Goal: Task Accomplishment & Management: Use online tool/utility

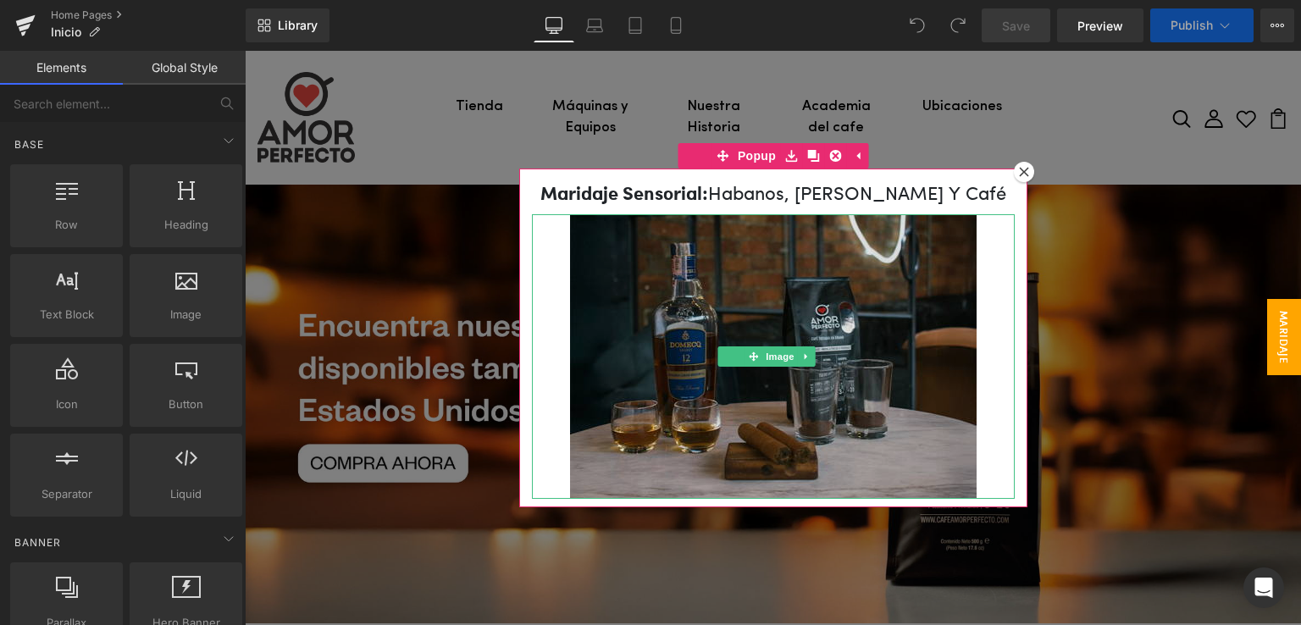
click at [774, 308] on img at bounding box center [773, 356] width 407 height 285
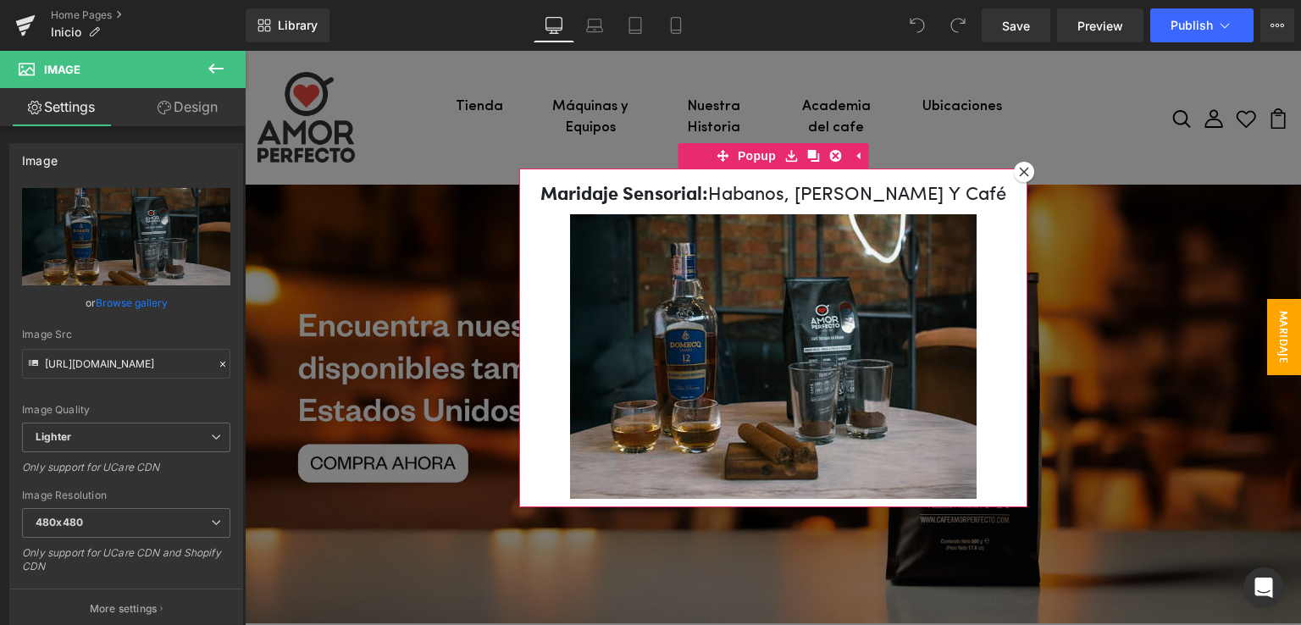
click at [532, 190] on h1 "Maridaje sensorial: habanos, [PERSON_NAME] y café" at bounding box center [773, 193] width 483 height 25
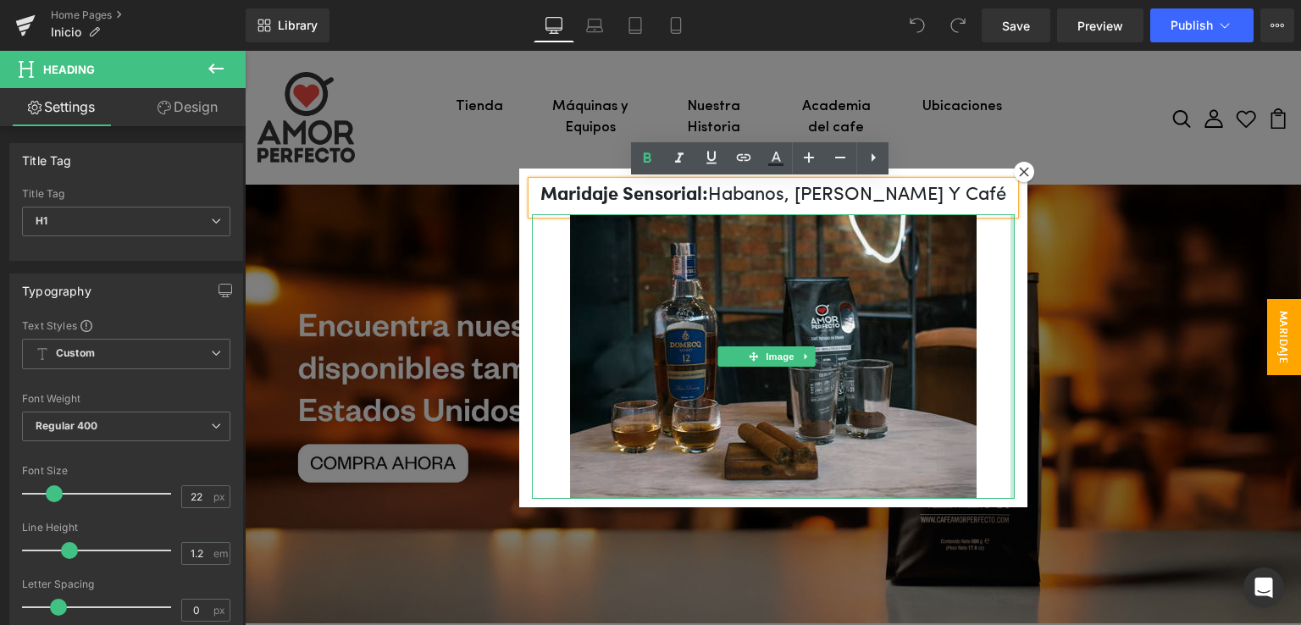
click at [1010, 243] on div at bounding box center [1012, 356] width 4 height 285
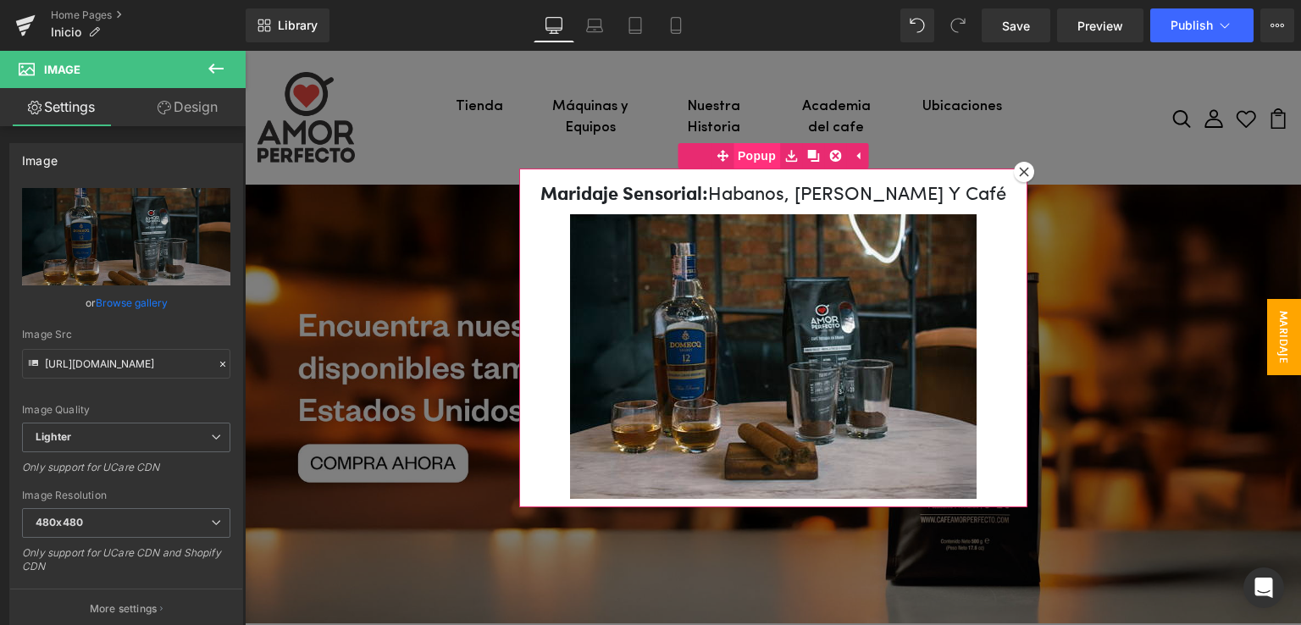
click at [745, 154] on span "Popup" at bounding box center [756, 155] width 47 height 25
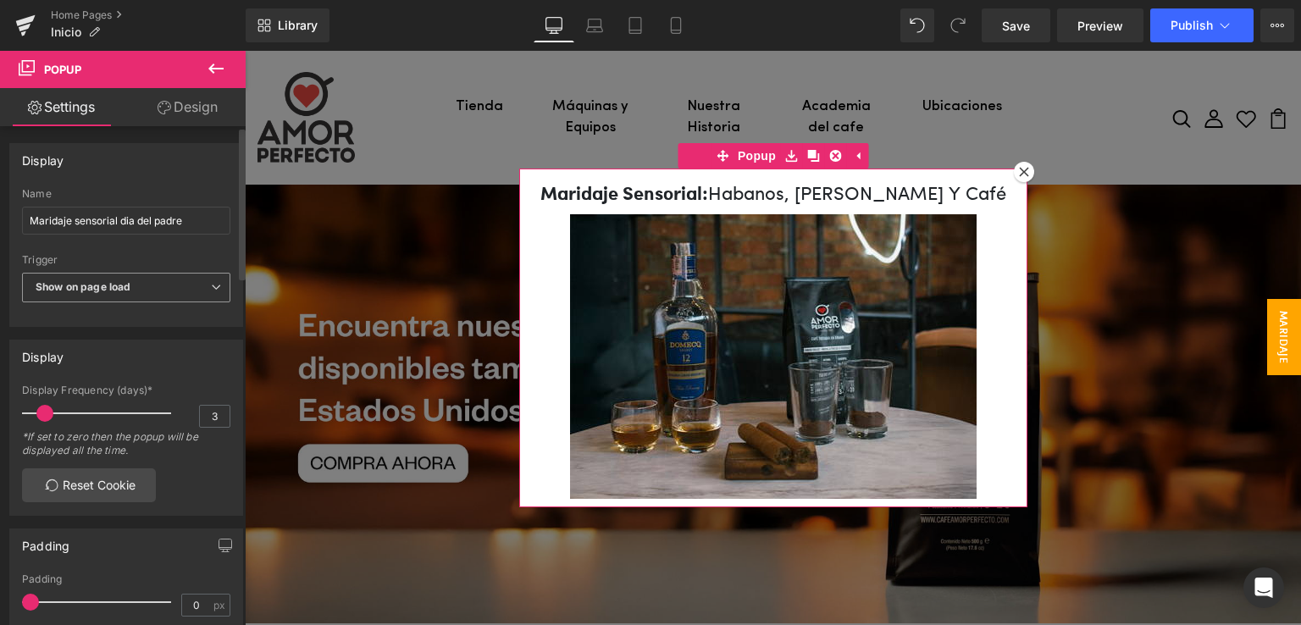
click at [107, 291] on b "Show on page load" at bounding box center [83, 286] width 95 height 13
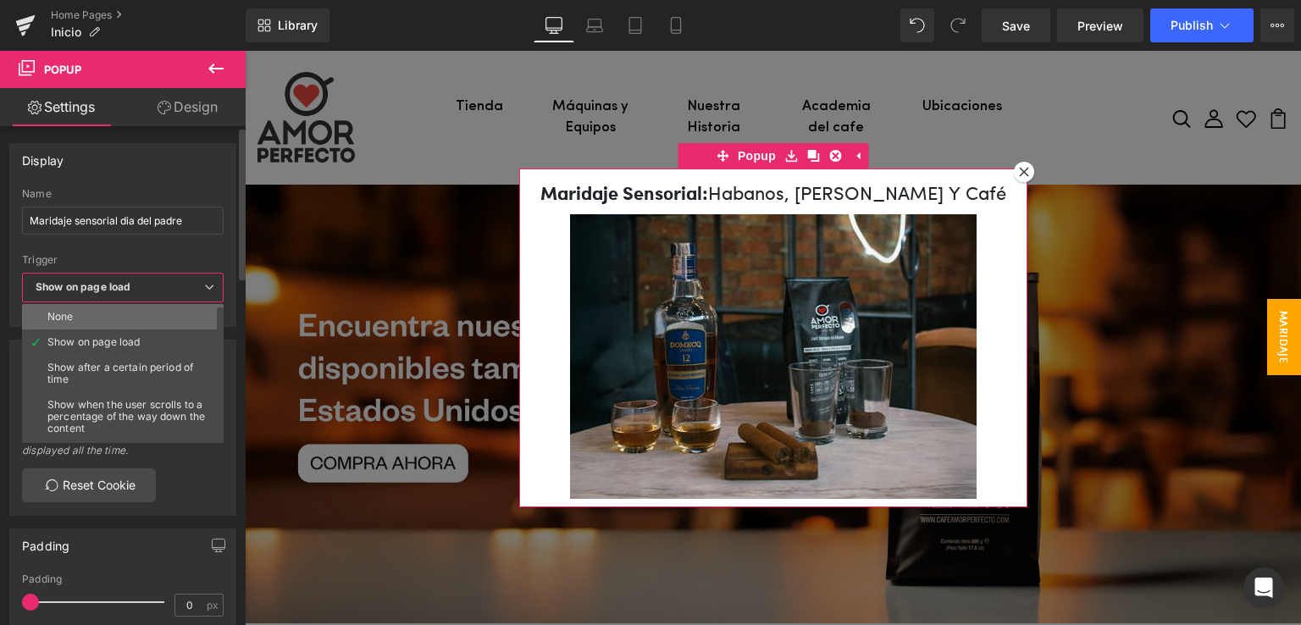
click at [90, 316] on li "None" at bounding box center [126, 316] width 209 height 25
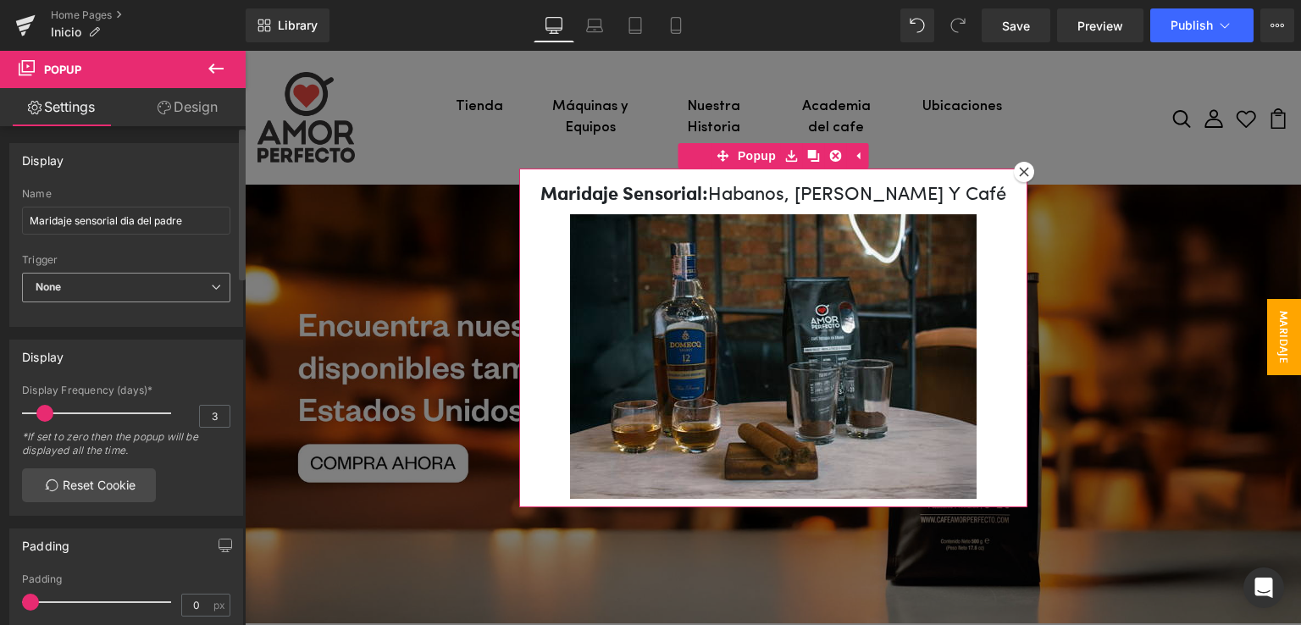
click at [99, 290] on span "None" at bounding box center [126, 288] width 208 height 30
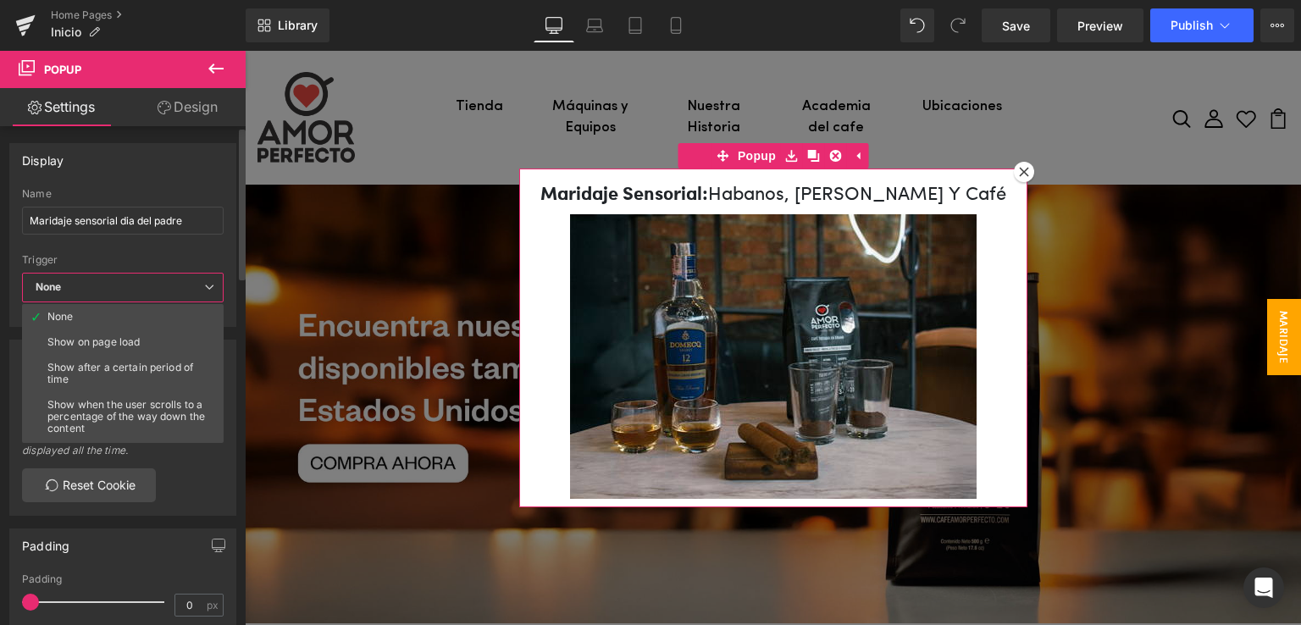
click at [126, 275] on span "None" at bounding box center [123, 288] width 202 height 30
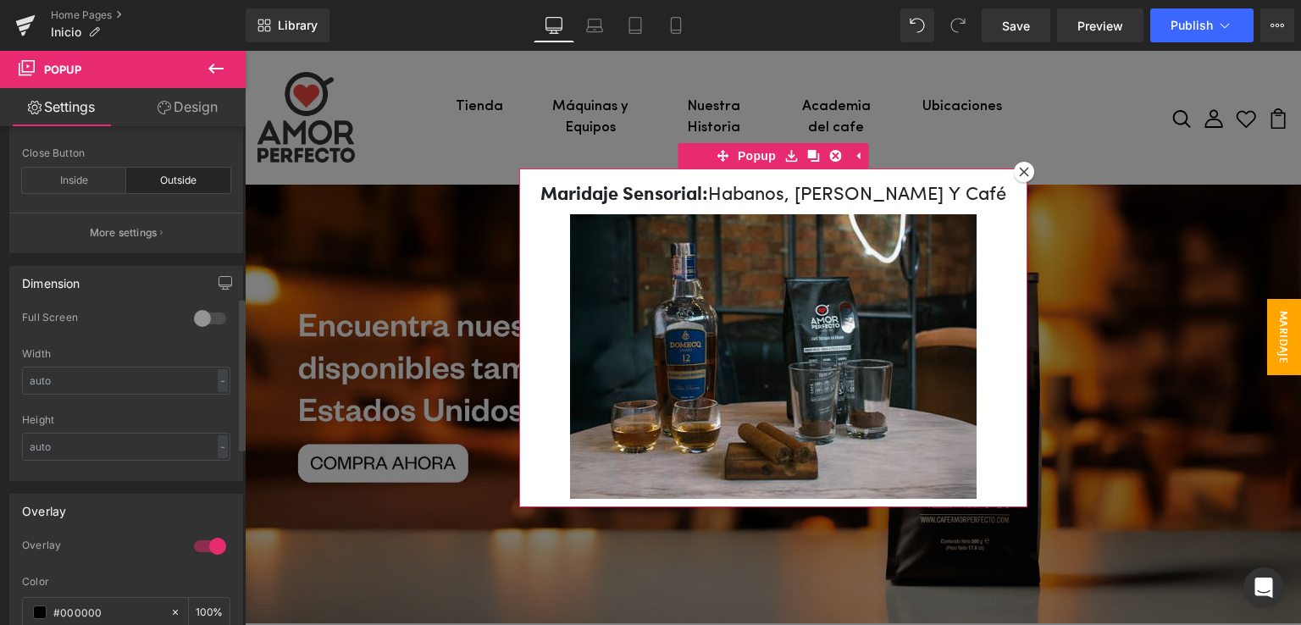
scroll to position [559, 0]
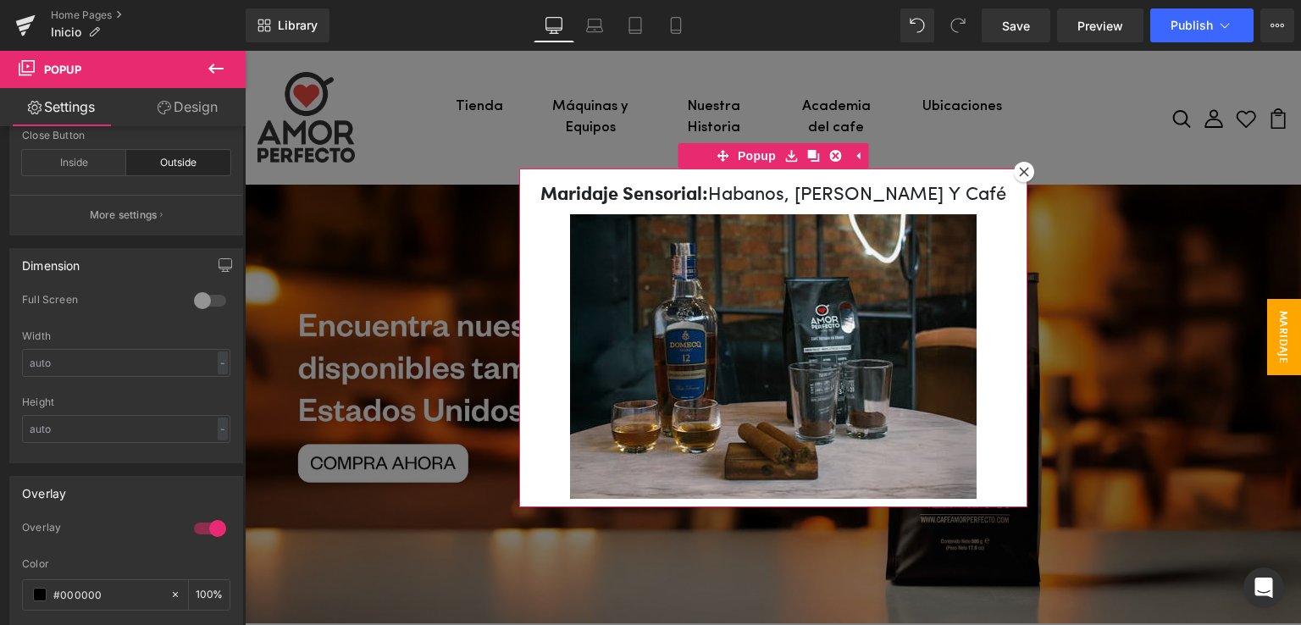
click at [1019, 168] on icon at bounding box center [1024, 172] width 10 height 10
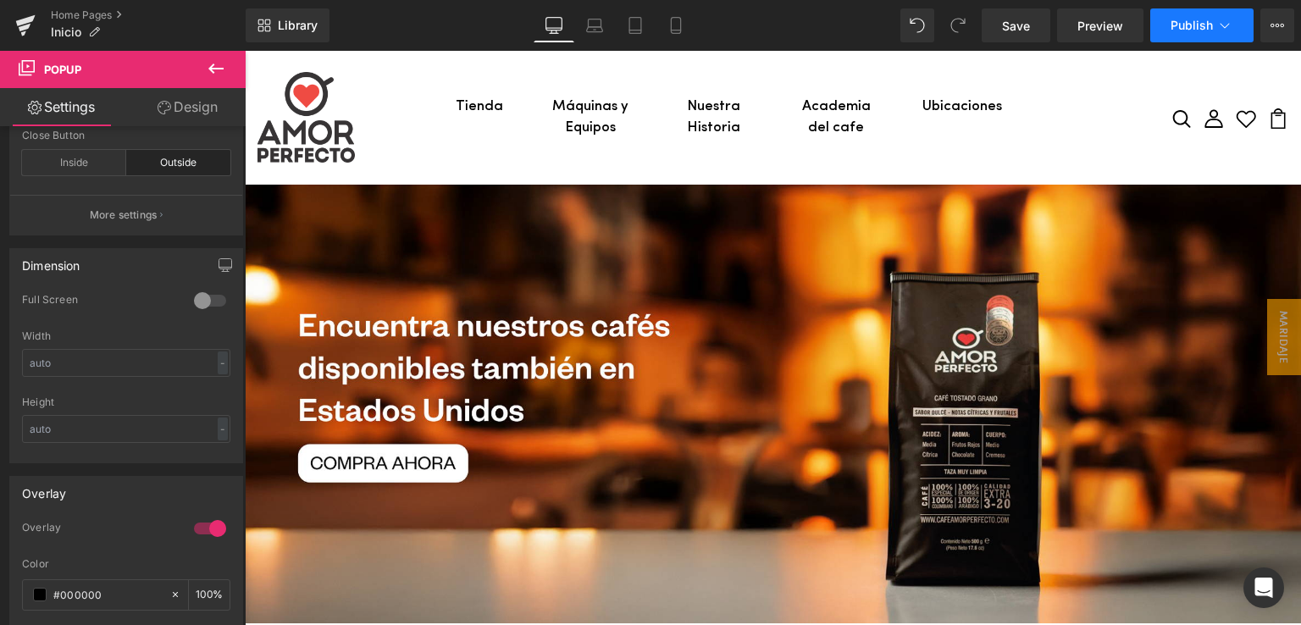
click at [1184, 30] on span "Publish" at bounding box center [1192, 26] width 42 height 14
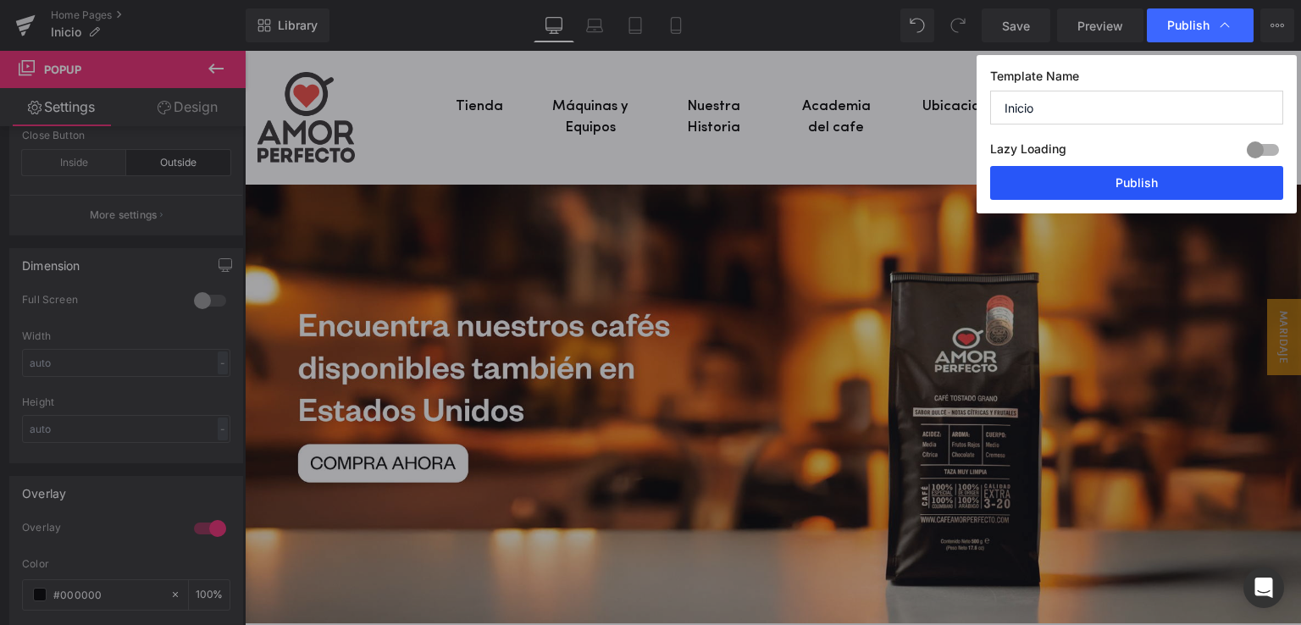
click at [1118, 180] on button "Publish" at bounding box center [1136, 183] width 293 height 34
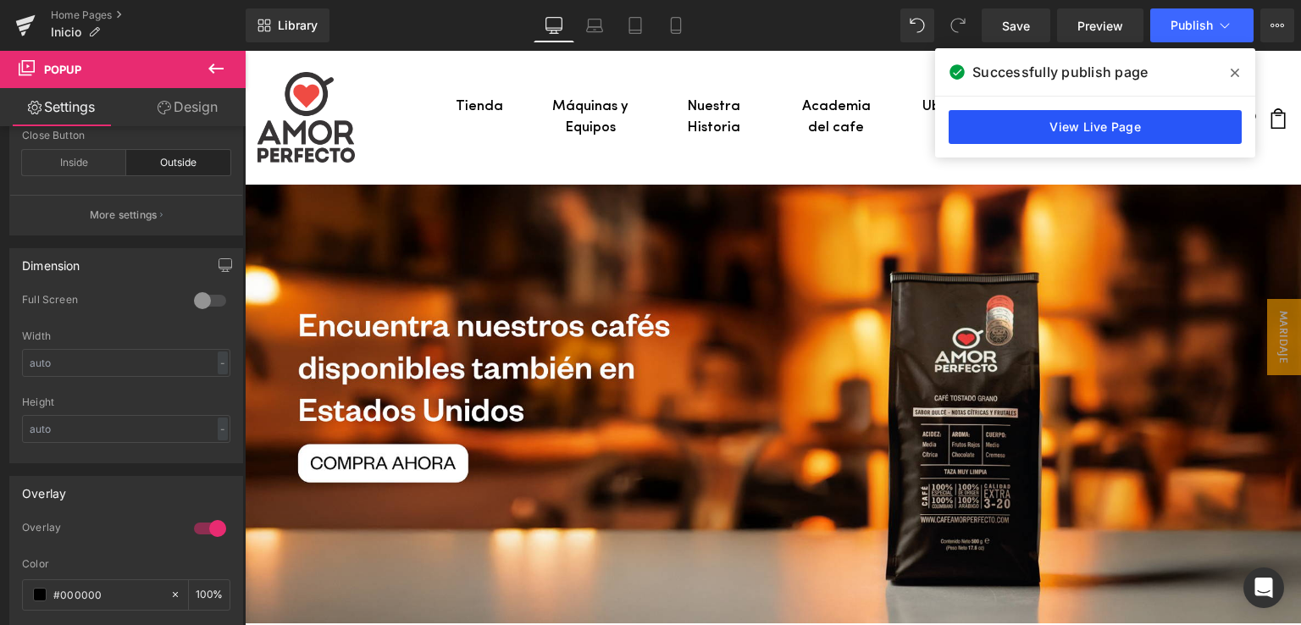
click at [1030, 135] on link "View Live Page" at bounding box center [1095, 127] width 293 height 34
